Goal: Navigation & Orientation: Find specific page/section

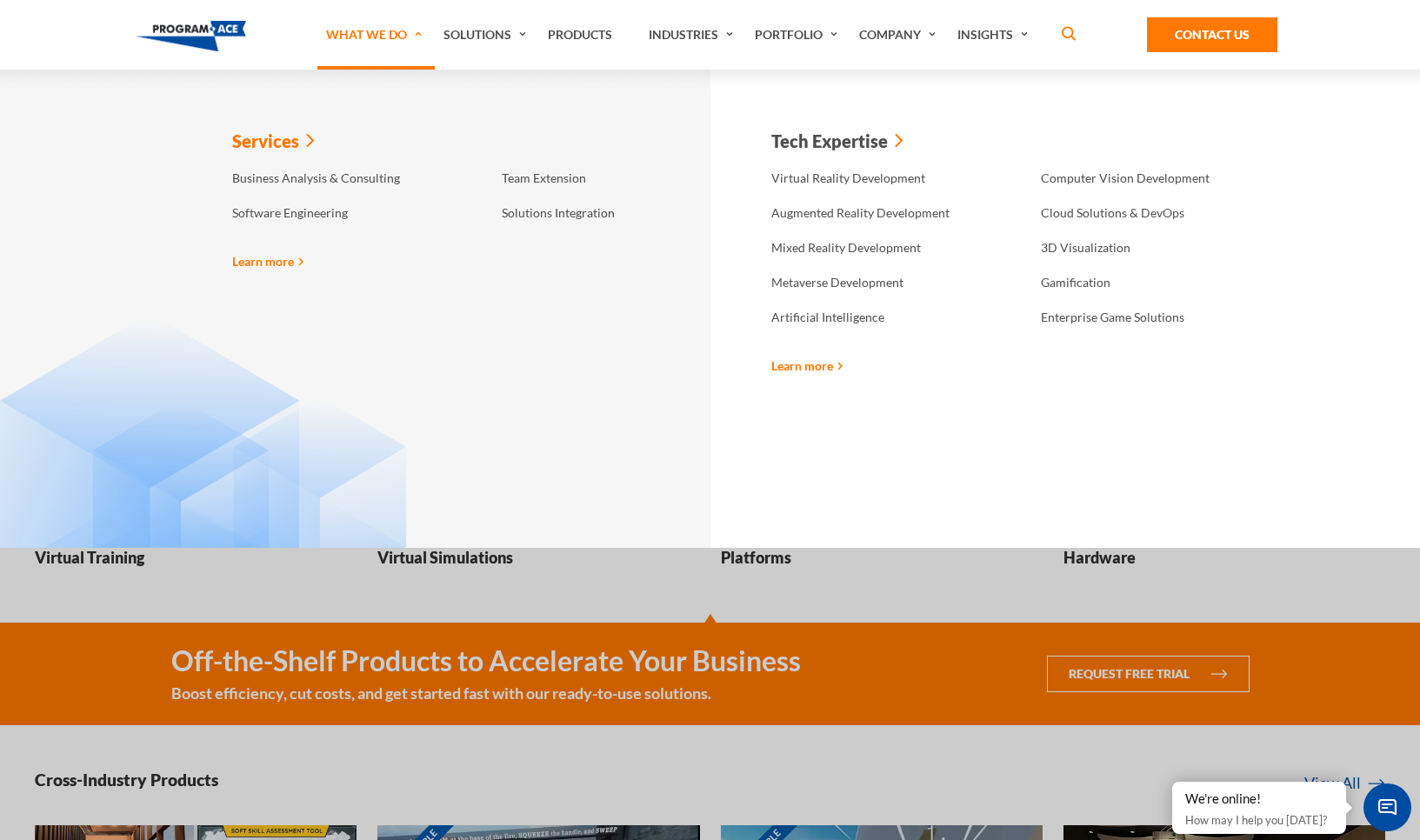
click at [280, 144] on link "Services" at bounding box center [273, 141] width 100 height 39
